Goal: Task Accomplishment & Management: Use online tool/utility

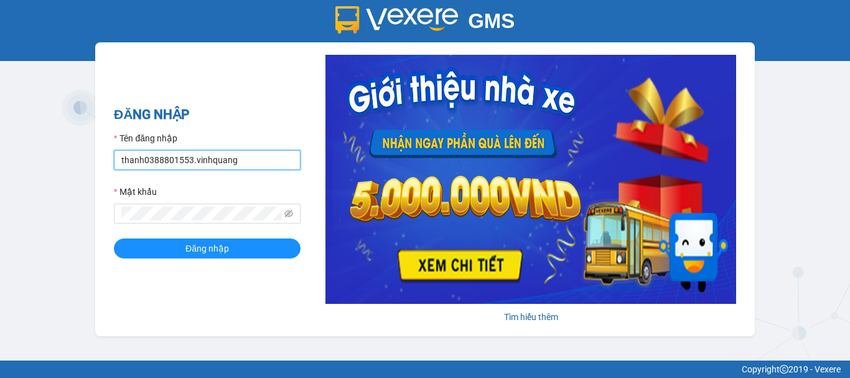
click at [251, 151] on input "thanh0388801553.vinhquang" at bounding box center [207, 160] width 187 height 20
type input "hau0388526456.vinhquang"
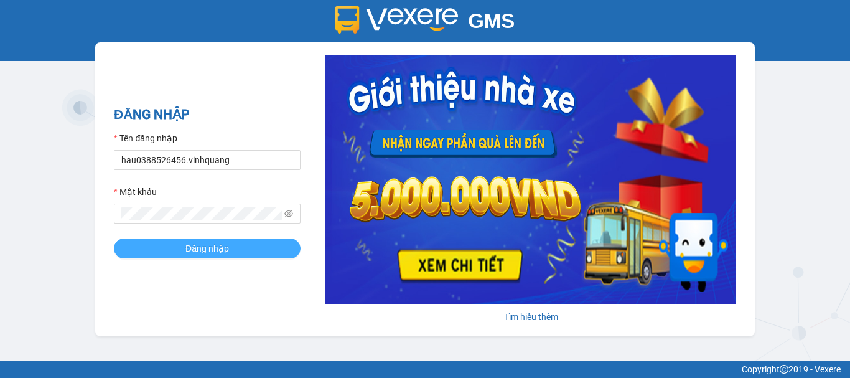
click at [233, 246] on button "Đăng nhập" at bounding box center [207, 248] width 187 height 20
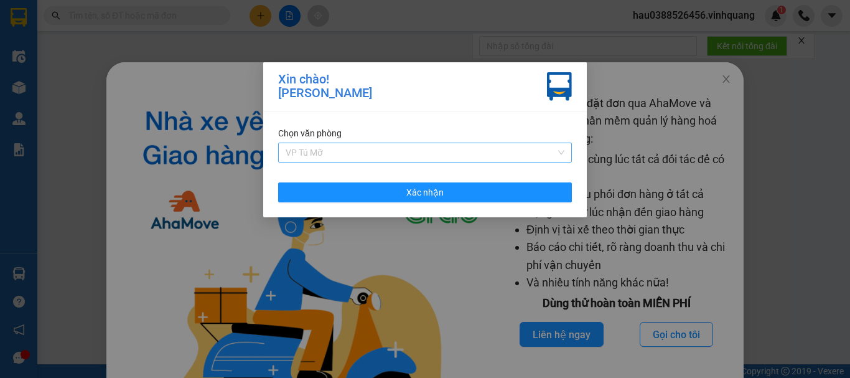
click at [388, 153] on span "VP Tú Mỡ" at bounding box center [425, 152] width 279 height 19
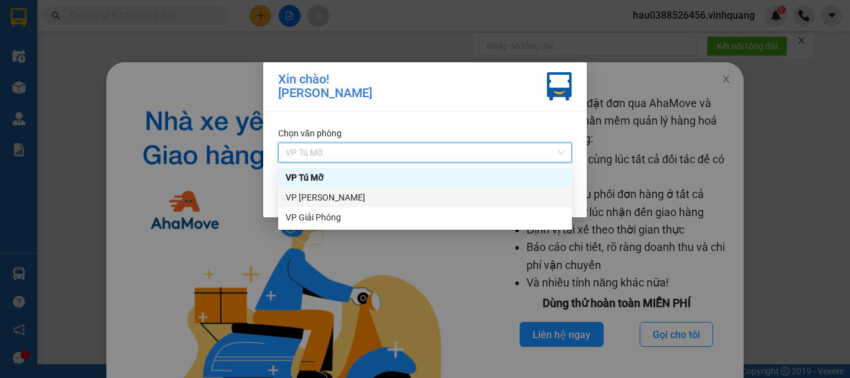
click at [349, 204] on div "VP [PERSON_NAME]" at bounding box center [425, 197] width 279 height 14
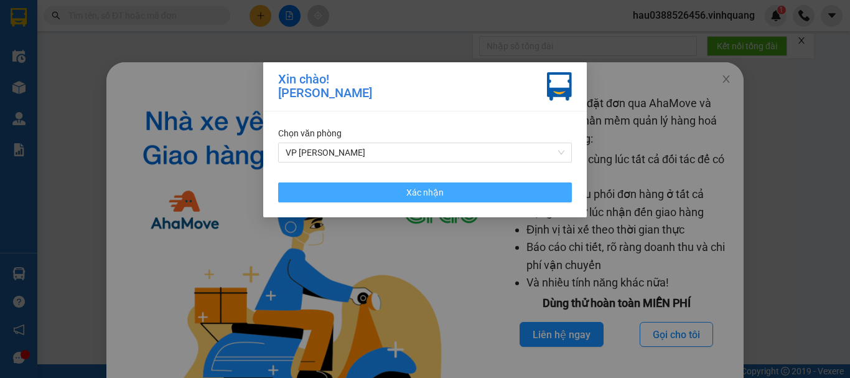
click at [454, 192] on button "Xác nhận" at bounding box center [425, 192] width 294 height 20
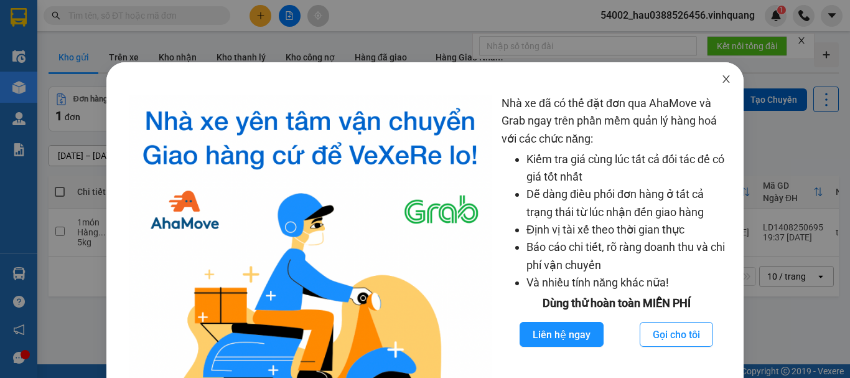
click at [721, 83] on icon "close" at bounding box center [726, 79] width 10 height 10
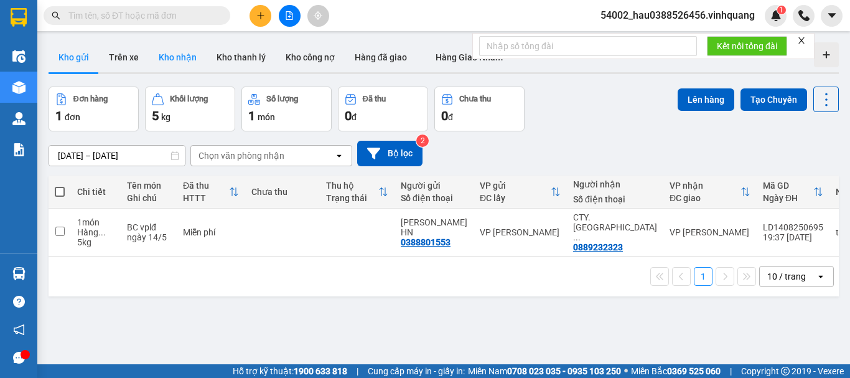
click at [163, 57] on button "Kho nhận" at bounding box center [178, 57] width 58 height 30
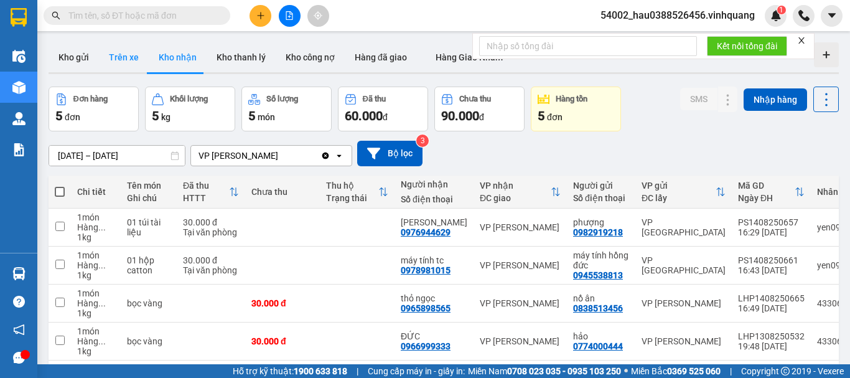
click at [116, 62] on button "Trên xe" at bounding box center [124, 57] width 50 height 30
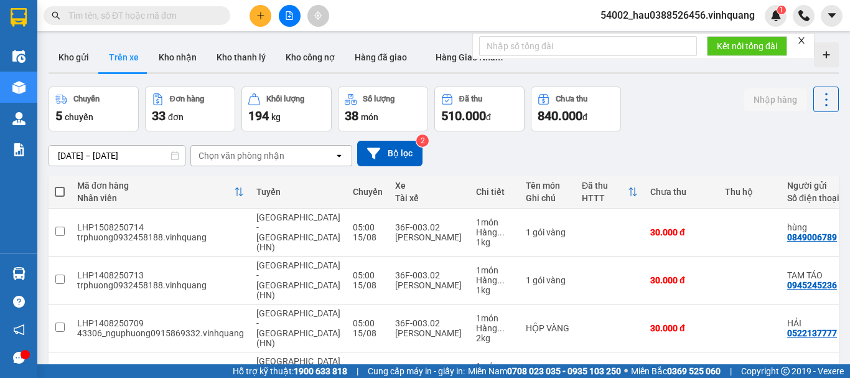
click at [244, 152] on div "Chọn văn phòng nhận" at bounding box center [242, 155] width 86 height 12
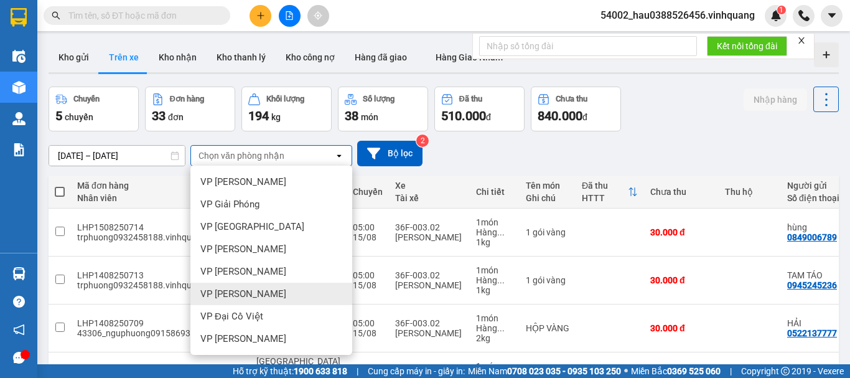
scroll to position [90, 0]
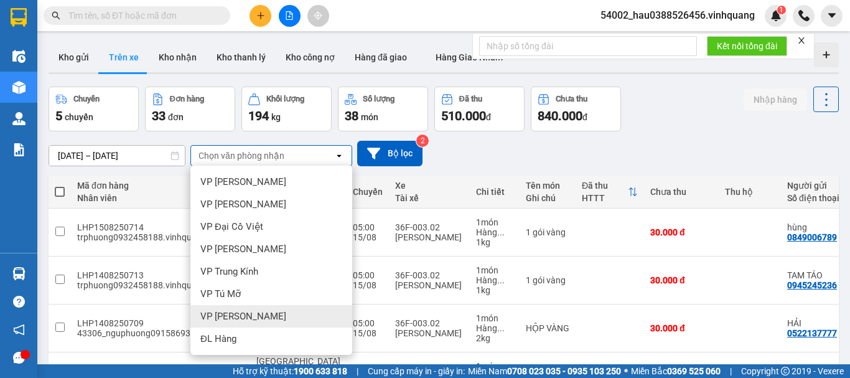
click at [255, 314] on div "VP [PERSON_NAME]" at bounding box center [271, 316] width 162 height 22
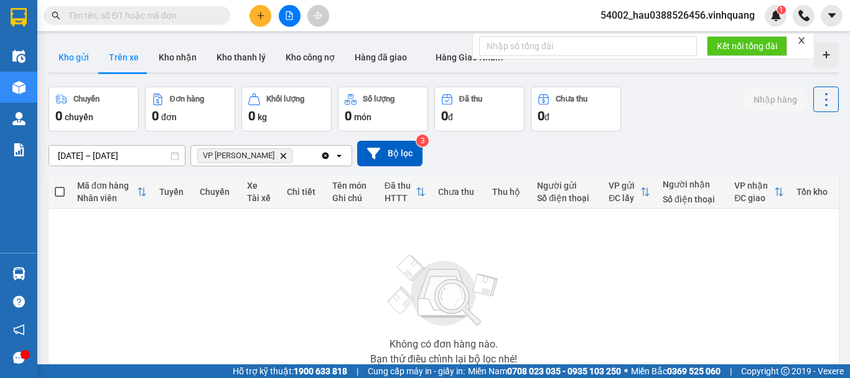
click at [76, 57] on button "Kho gửi" at bounding box center [74, 57] width 50 height 30
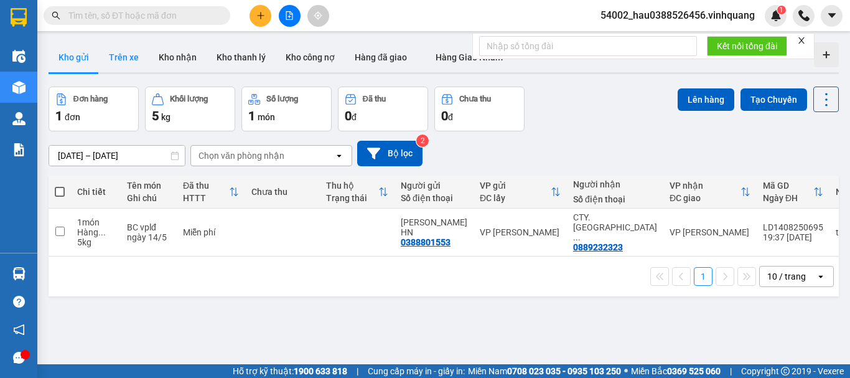
click at [138, 60] on button "Trên xe" at bounding box center [124, 57] width 50 height 30
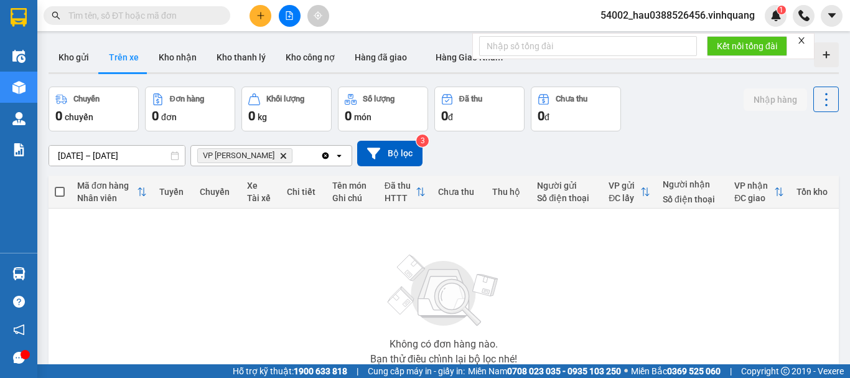
click at [139, 18] on input "text" at bounding box center [141, 16] width 147 height 14
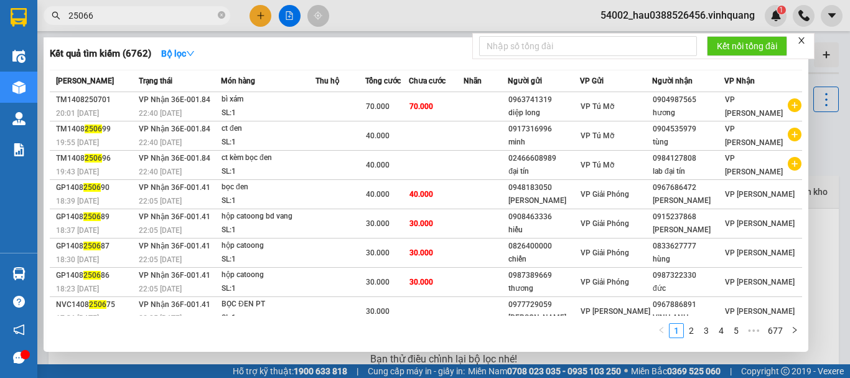
type input "250665"
